Goal: Find specific page/section: Find specific page/section

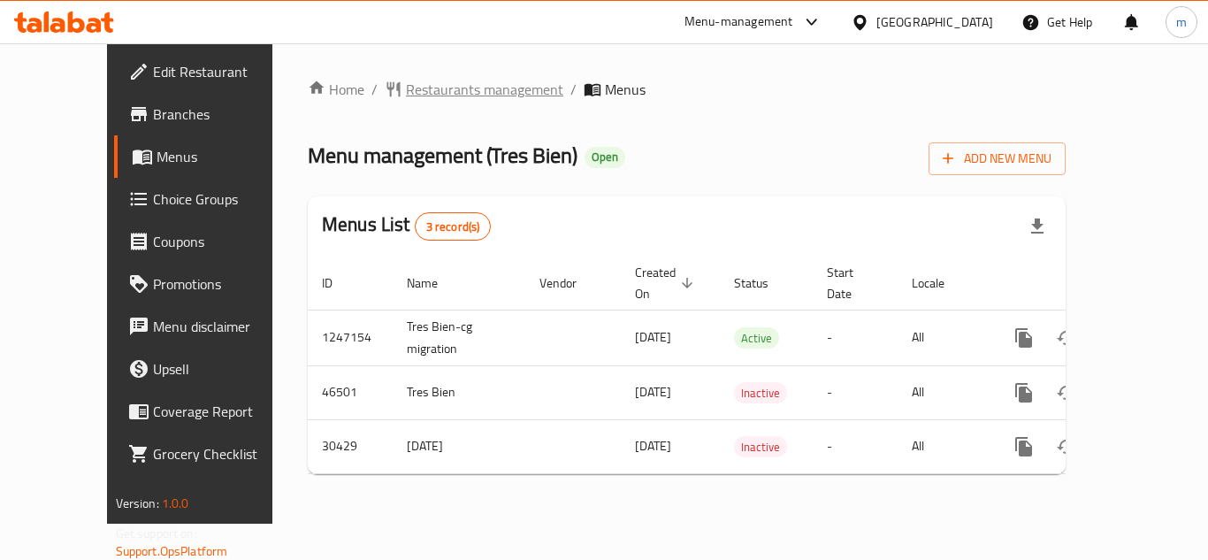
click at [406, 84] on span "Restaurants management" at bounding box center [484, 89] width 157 height 21
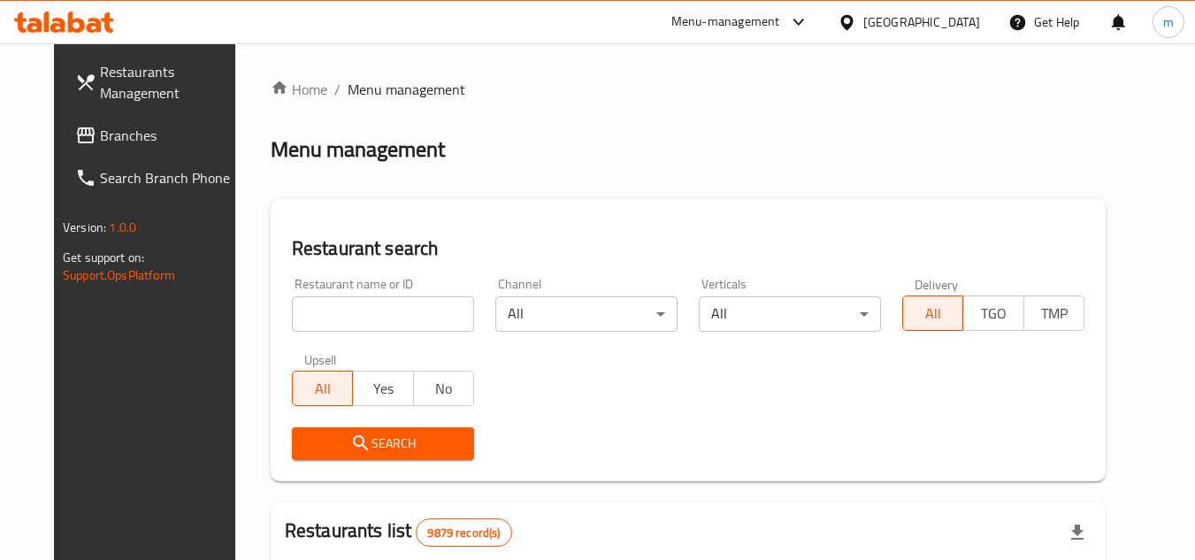
click at [295, 313] on input "search" at bounding box center [383, 313] width 182 height 35
paste input "15624"
type input "15624"
click button "Search" at bounding box center [383, 443] width 182 height 33
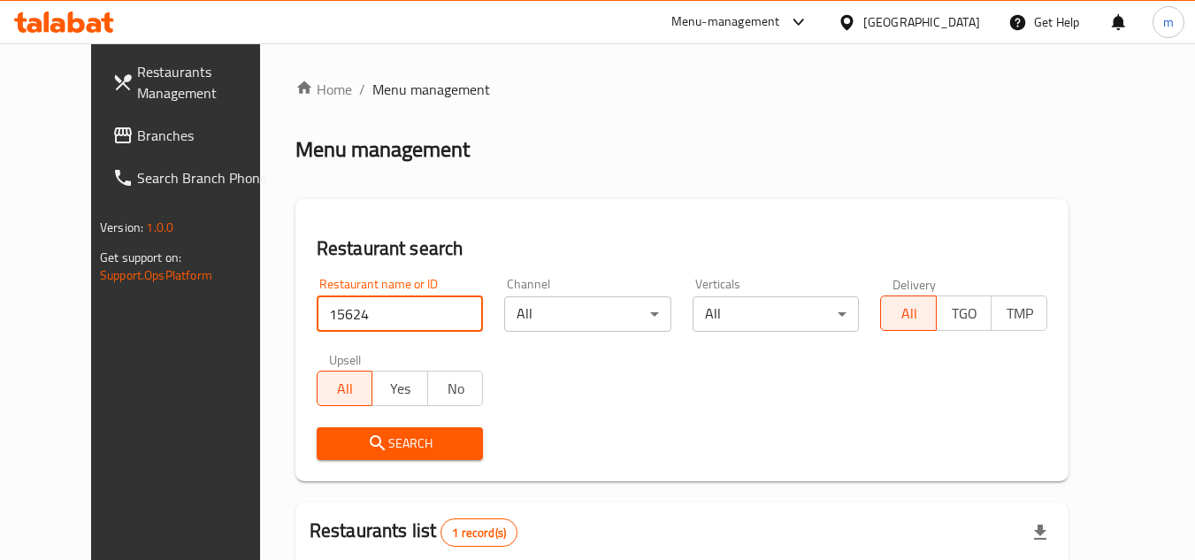
scroll to position [214, 0]
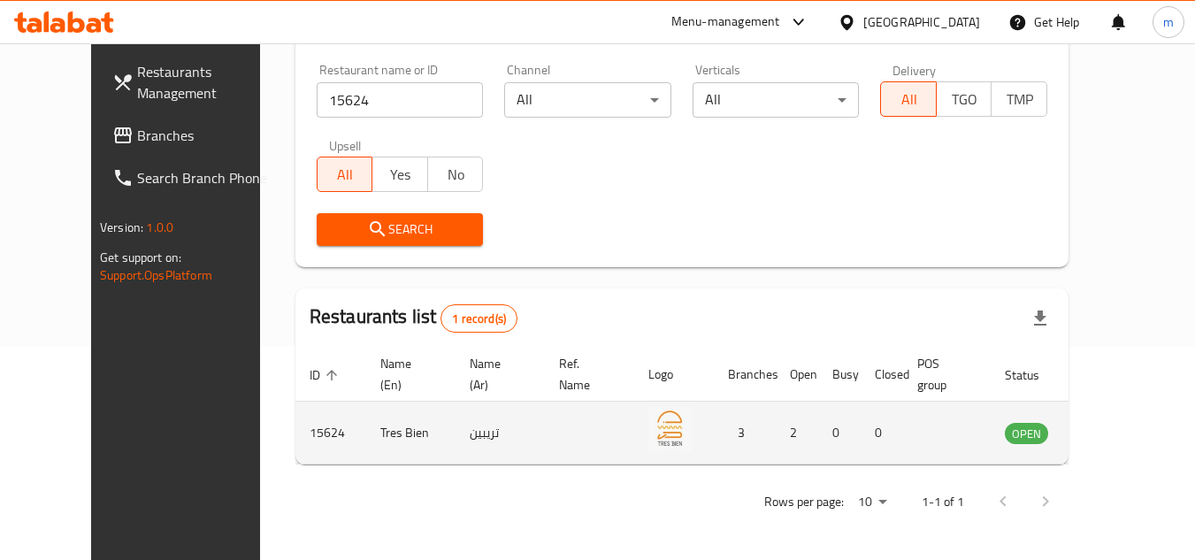
click at [1119, 434] on icon "enhanced table" at bounding box center [1108, 432] width 21 height 21
